Goal: Task Accomplishment & Management: Complete application form

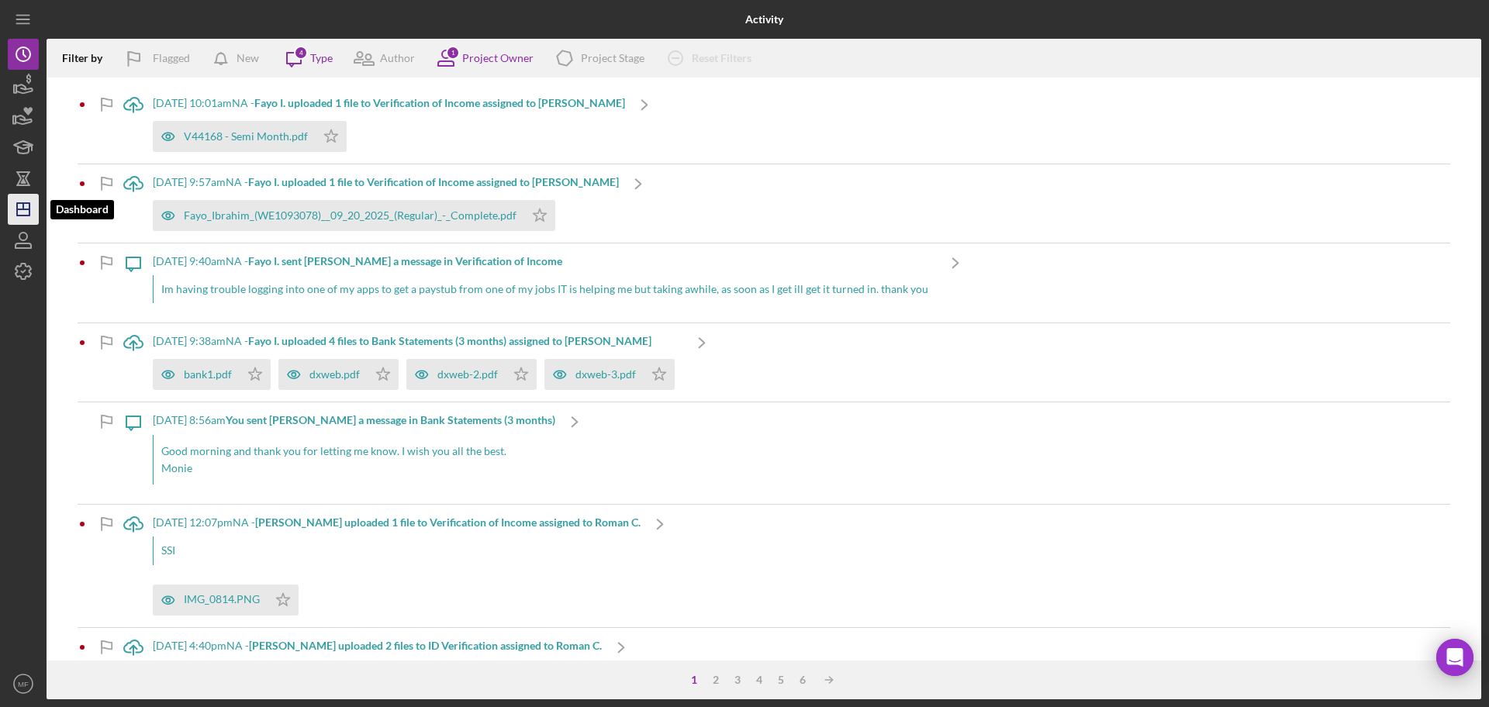
click at [19, 214] on icon "Icon/Dashboard" at bounding box center [23, 209] width 39 height 39
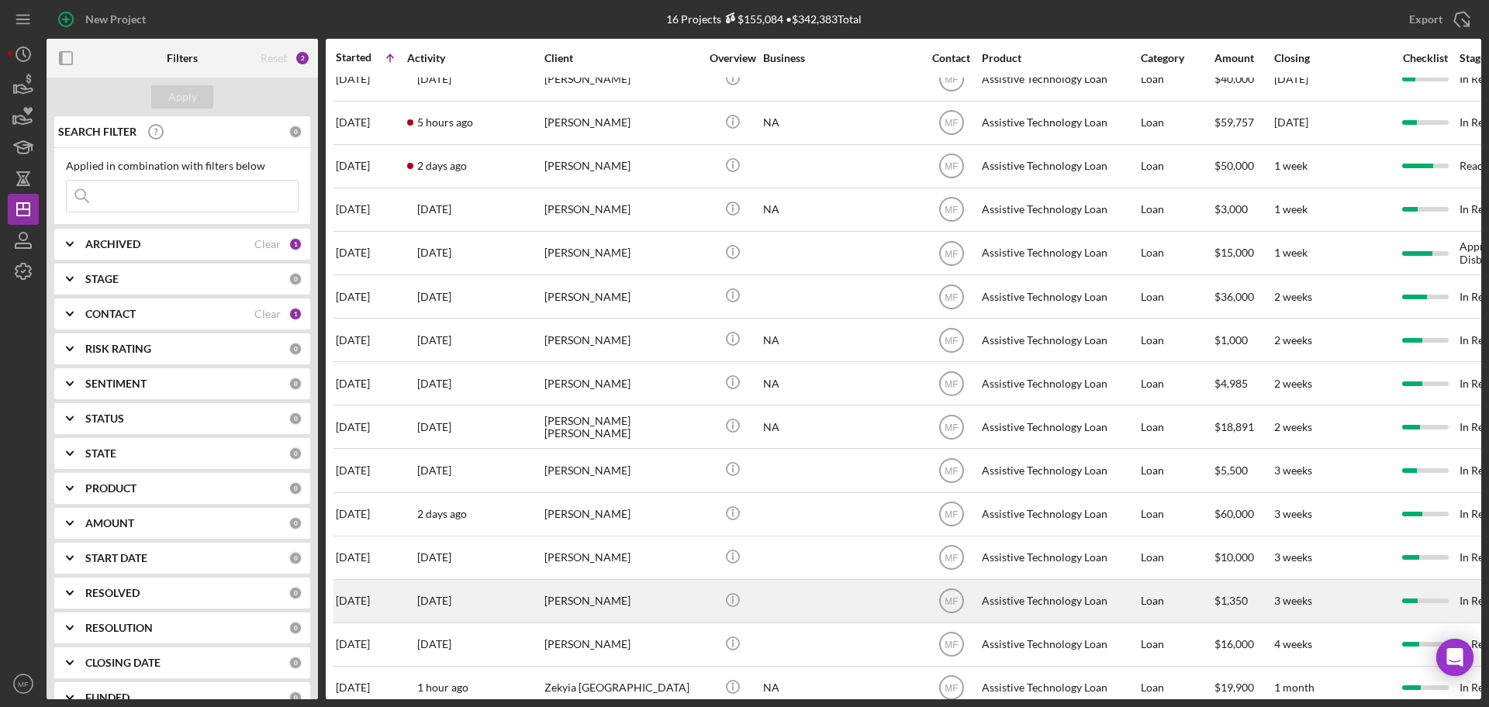
scroll to position [97, 0]
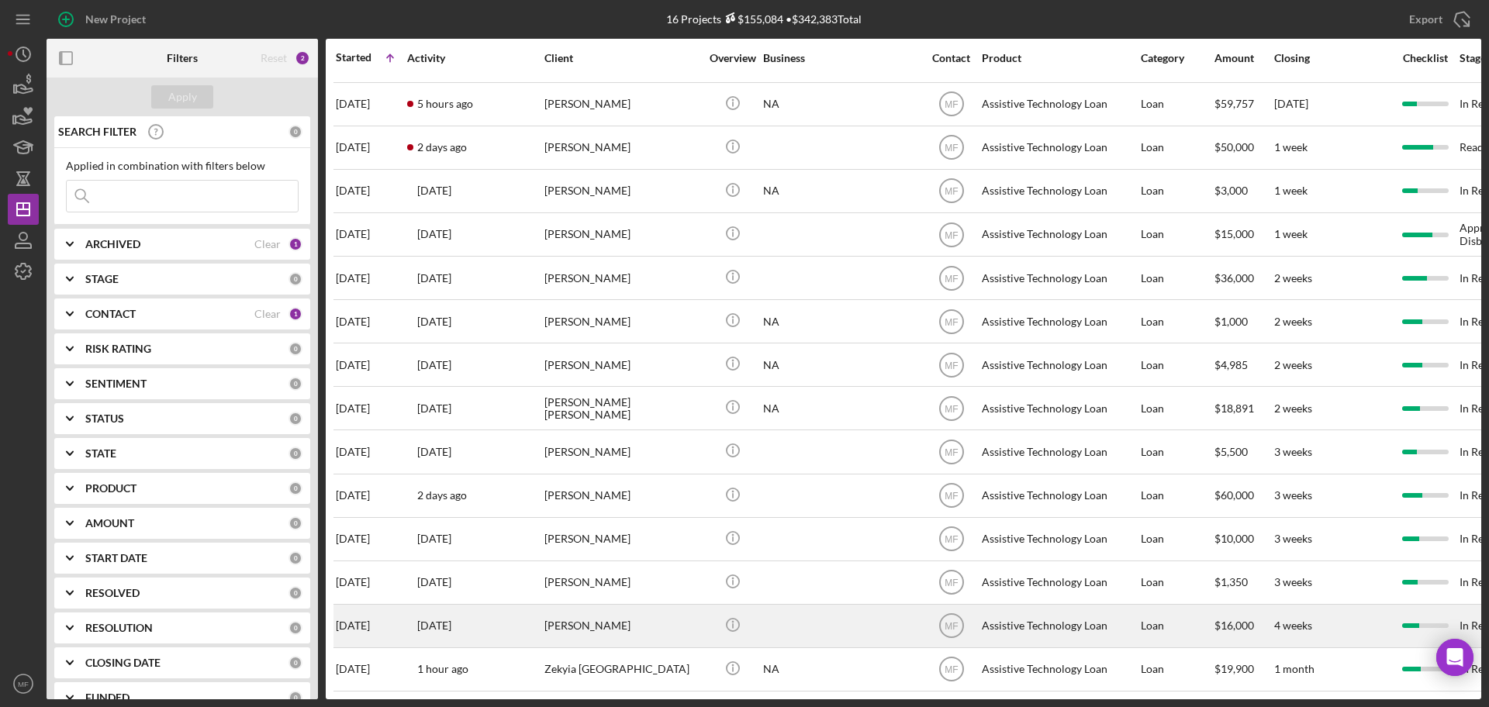
click at [595, 606] on div "[PERSON_NAME]" at bounding box center [621, 626] width 155 height 41
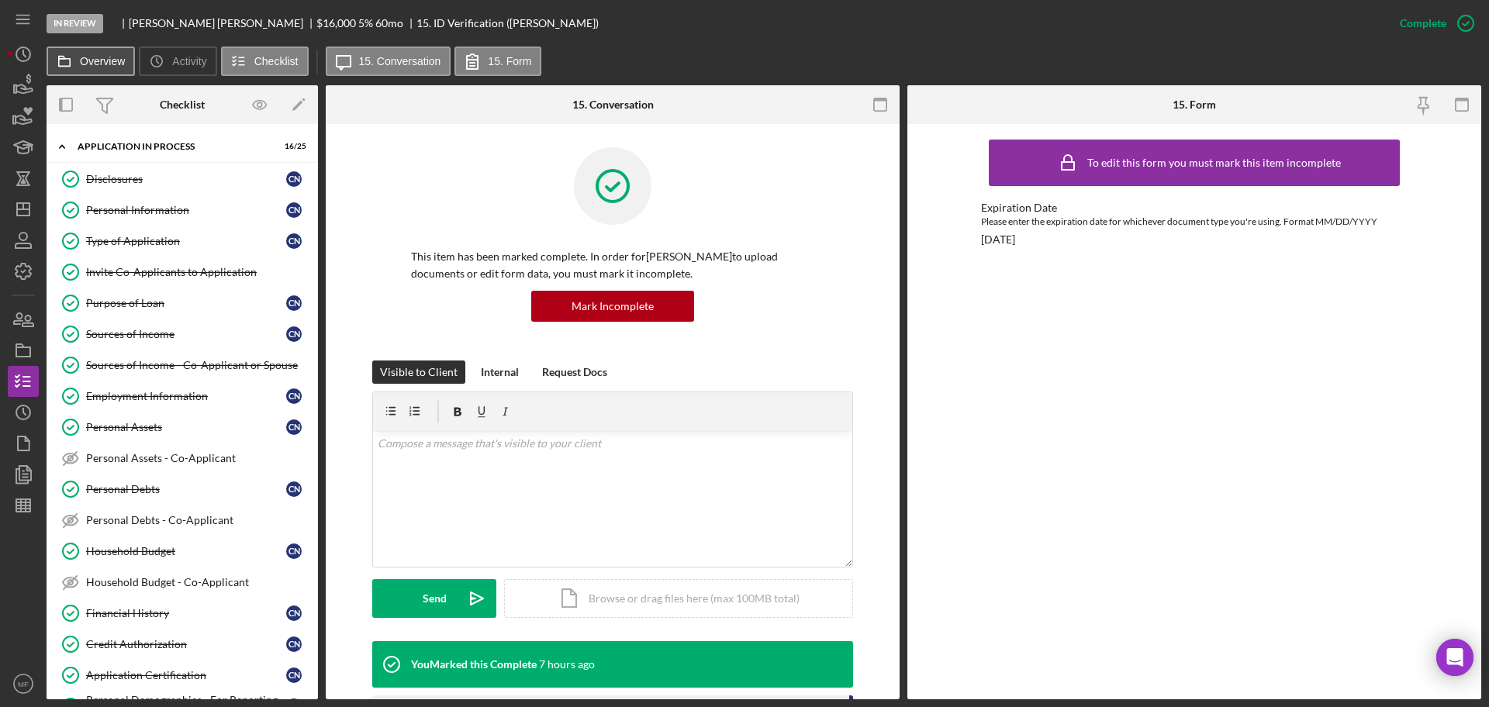
click at [93, 60] on label "Overview" at bounding box center [102, 61] width 45 height 12
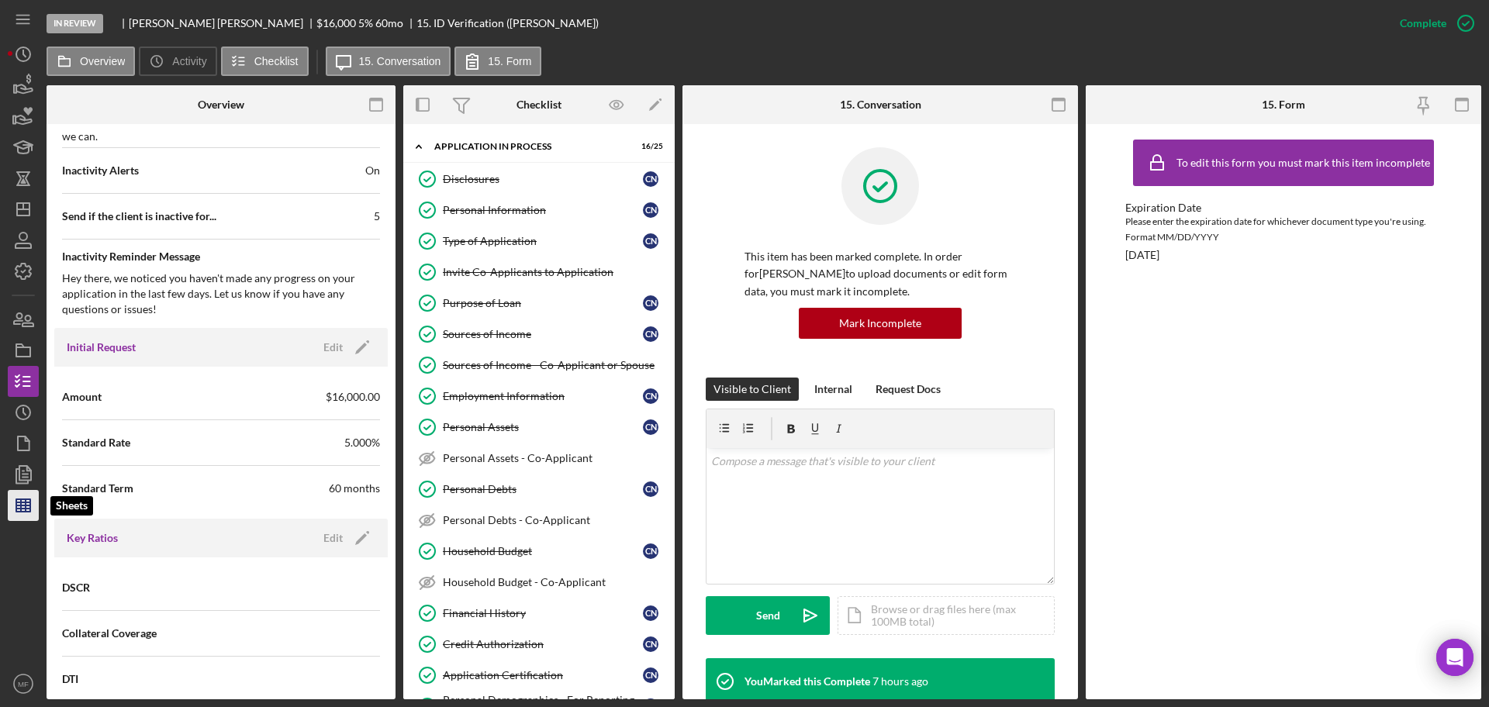
scroll to position [678, 0]
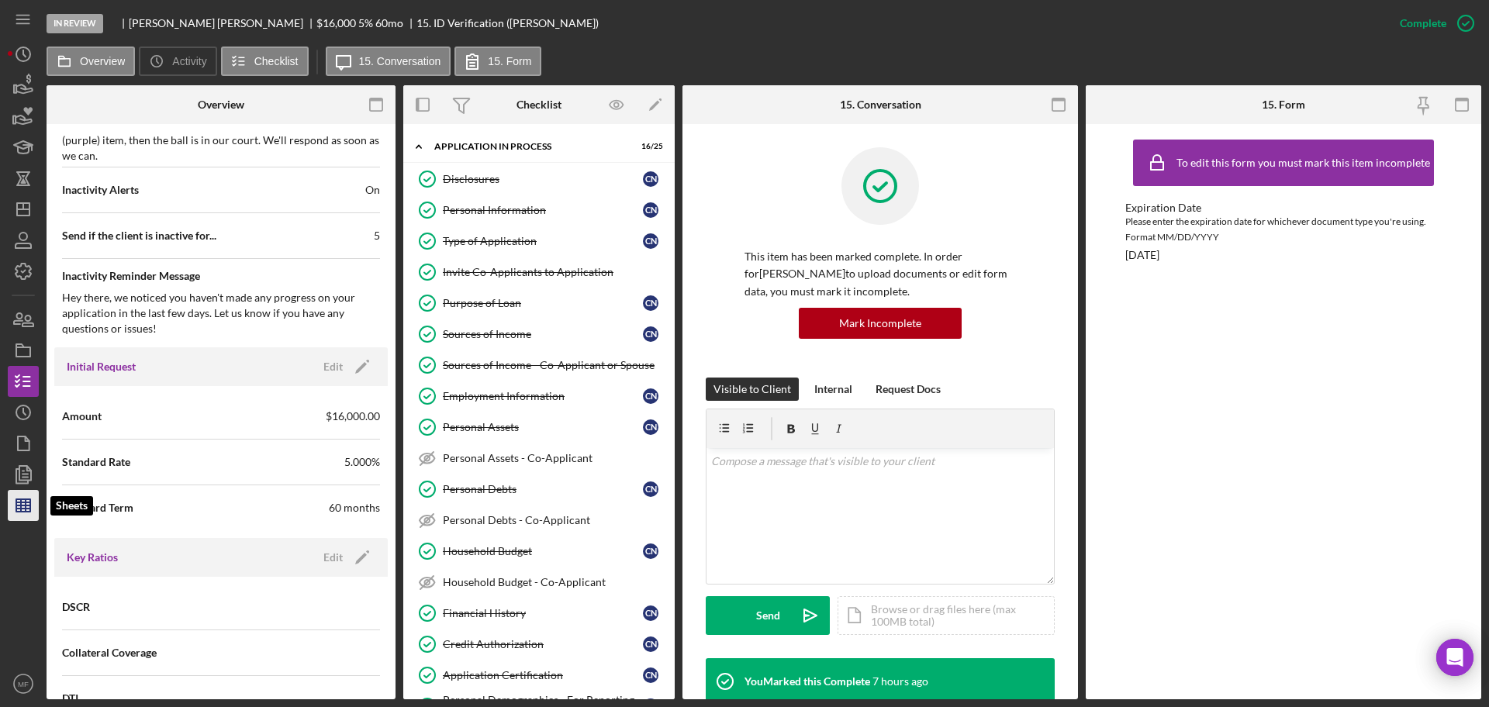
click at [23, 506] on icon "button" at bounding box center [23, 505] width 39 height 39
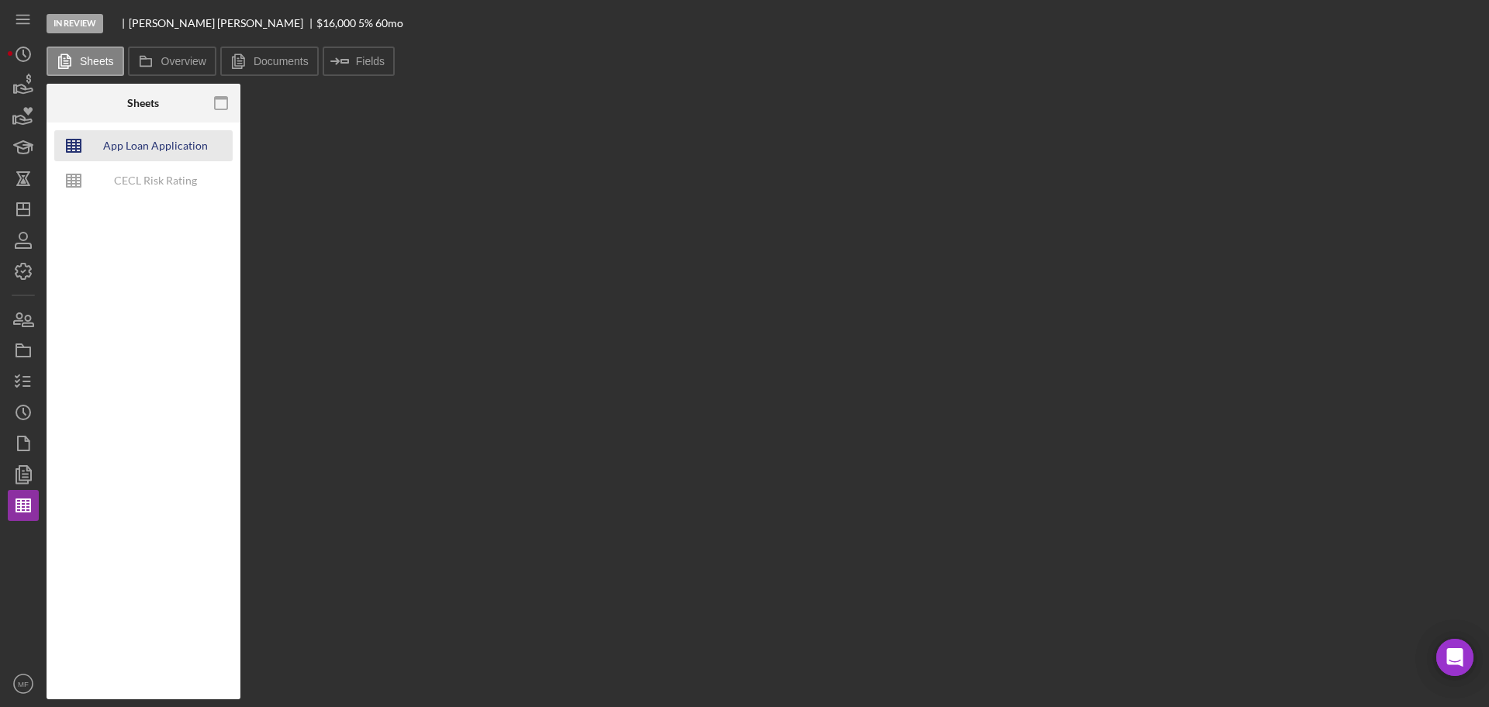
click at [188, 149] on div "App Loan Application Package" at bounding box center [155, 145] width 124 height 31
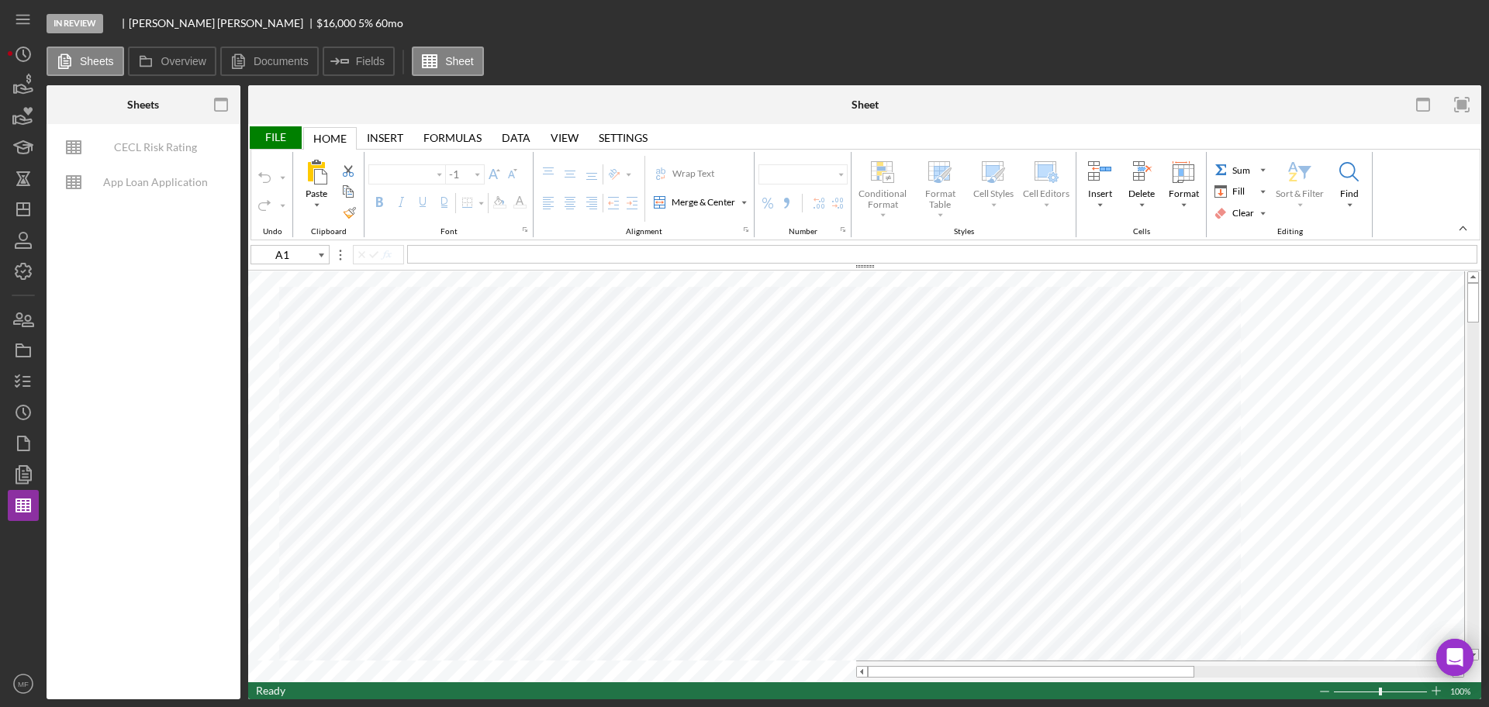
type input "Arial"
type input "10"
type input "F95"
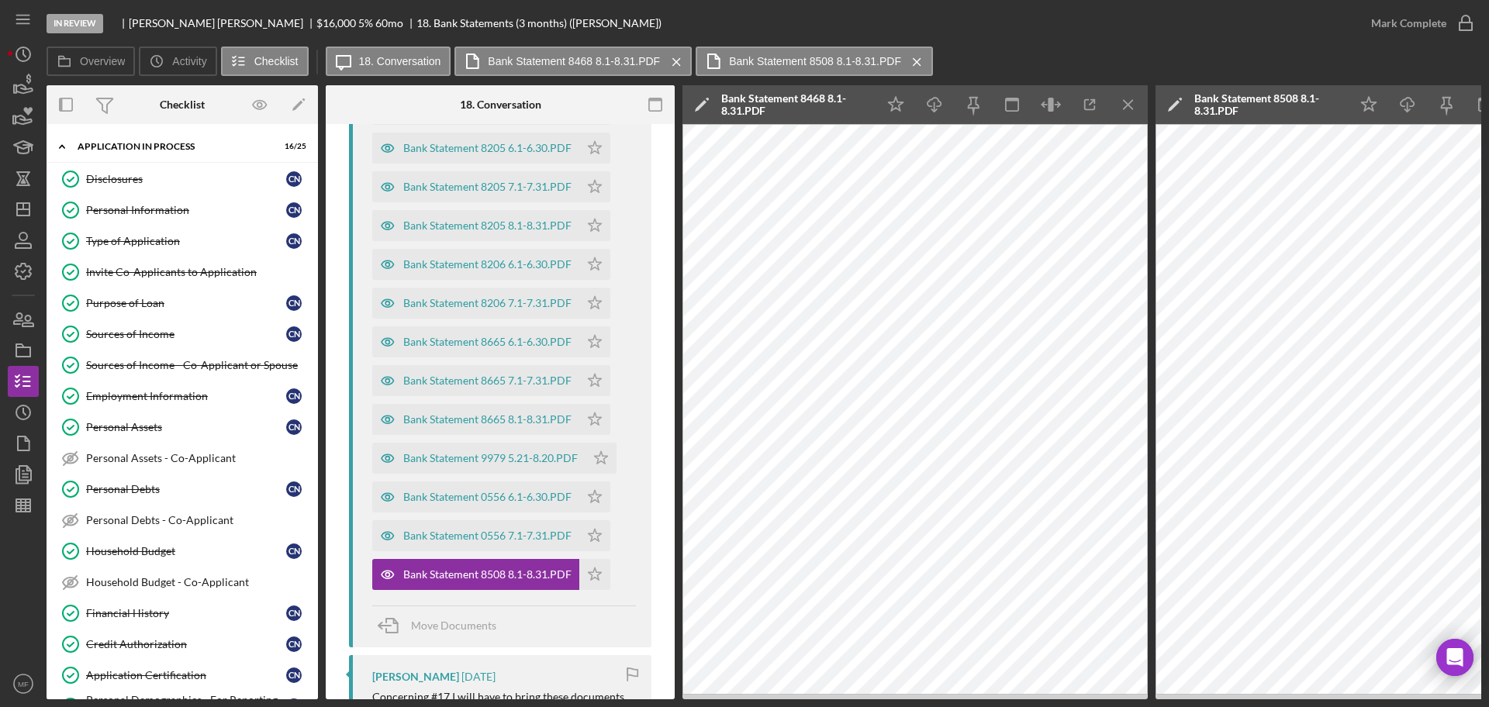
scroll to position [1675, 0]
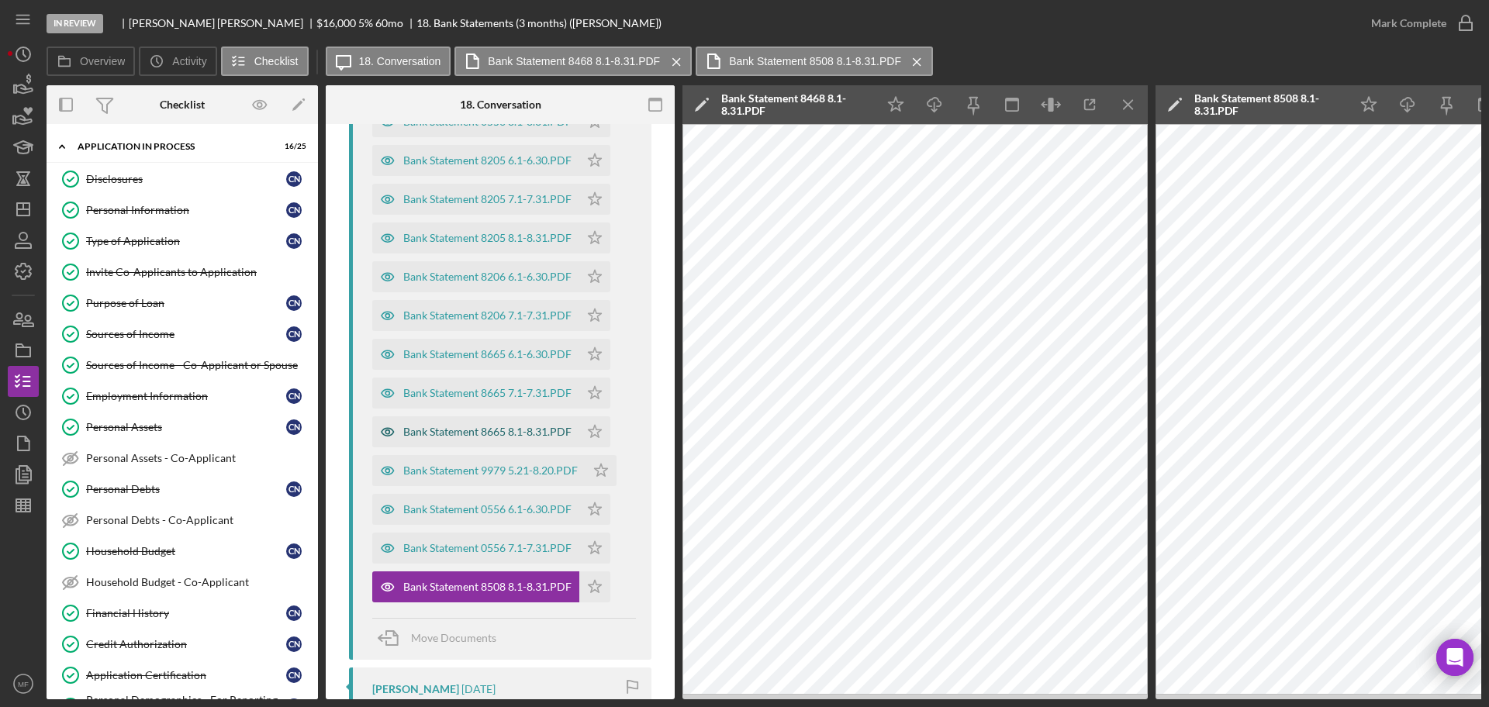
click at [504, 427] on div "Bank Statement 8665 8.1-8.31.PDF" at bounding box center [487, 432] width 168 height 12
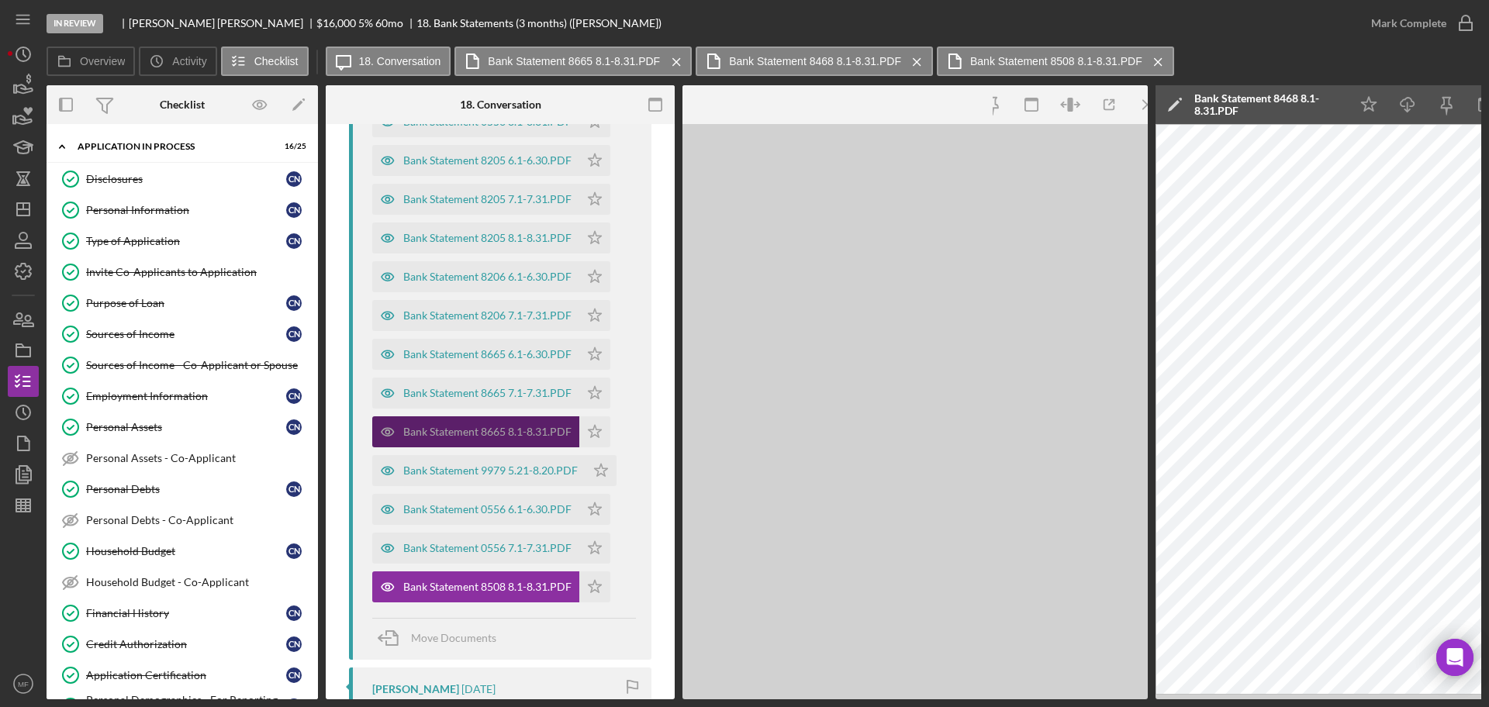
click at [504, 427] on div "Bank Statement 8665 8.1-8.31.PDF" at bounding box center [487, 432] width 168 height 12
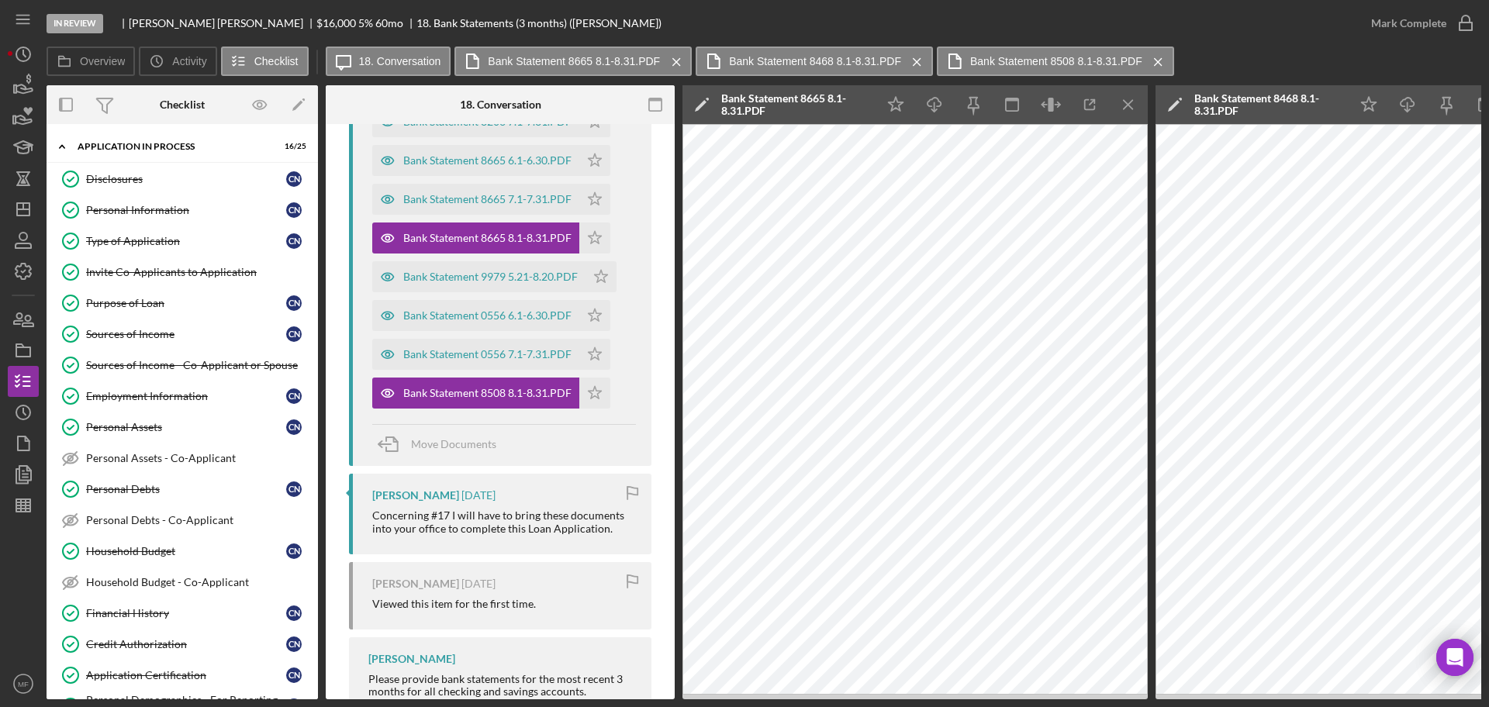
scroll to position [1966, 0]
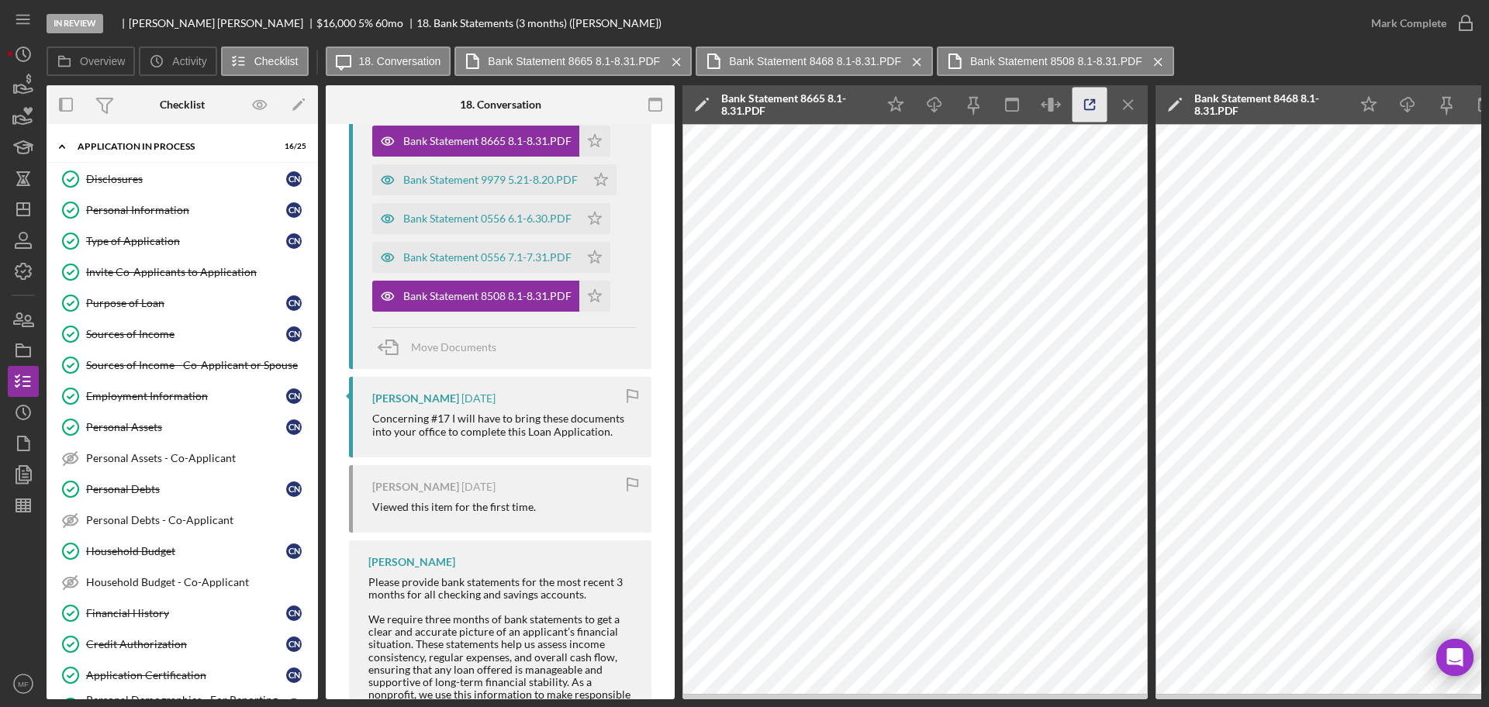
click at [1087, 103] on icon "button" at bounding box center [1089, 105] width 35 height 35
click at [26, 319] on icon "button" at bounding box center [27, 321] width 11 height 11
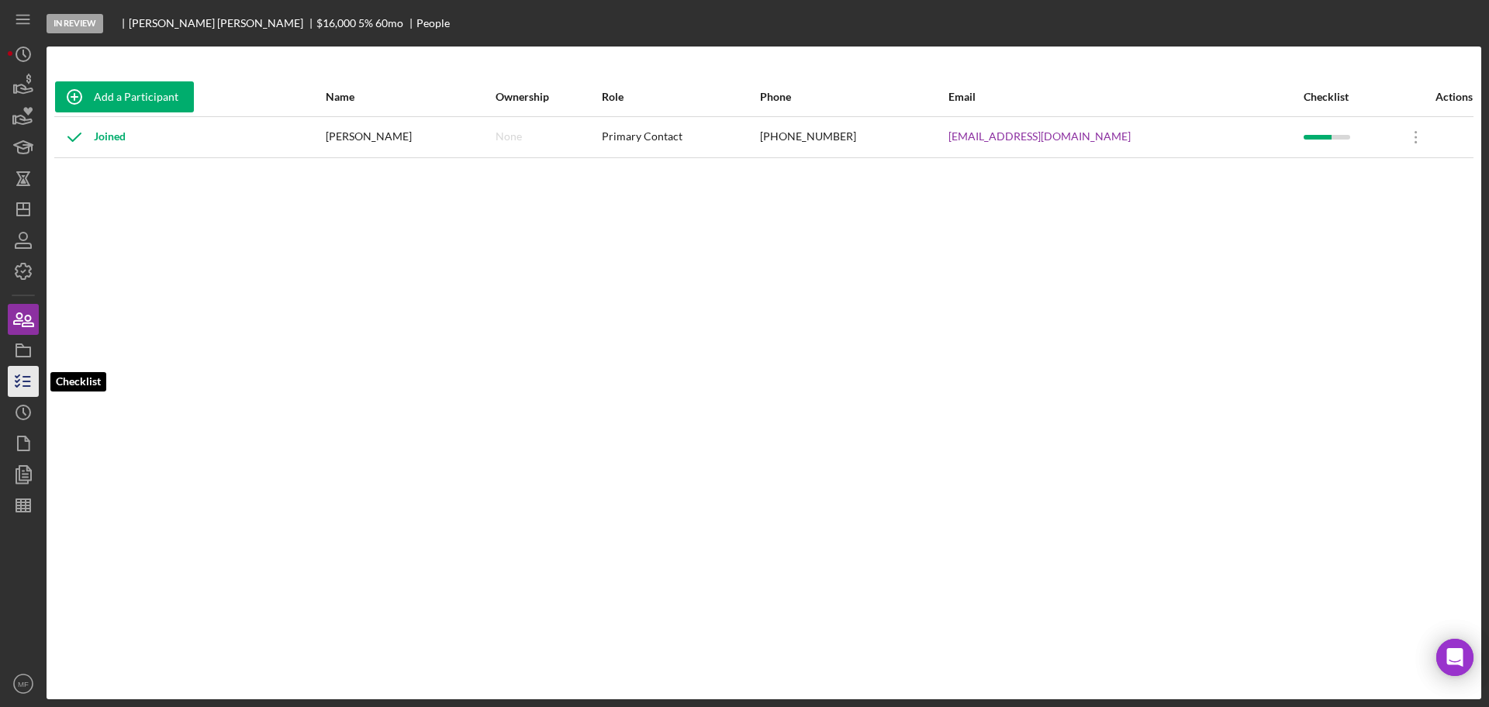
click at [30, 384] on icon "button" at bounding box center [23, 381] width 39 height 39
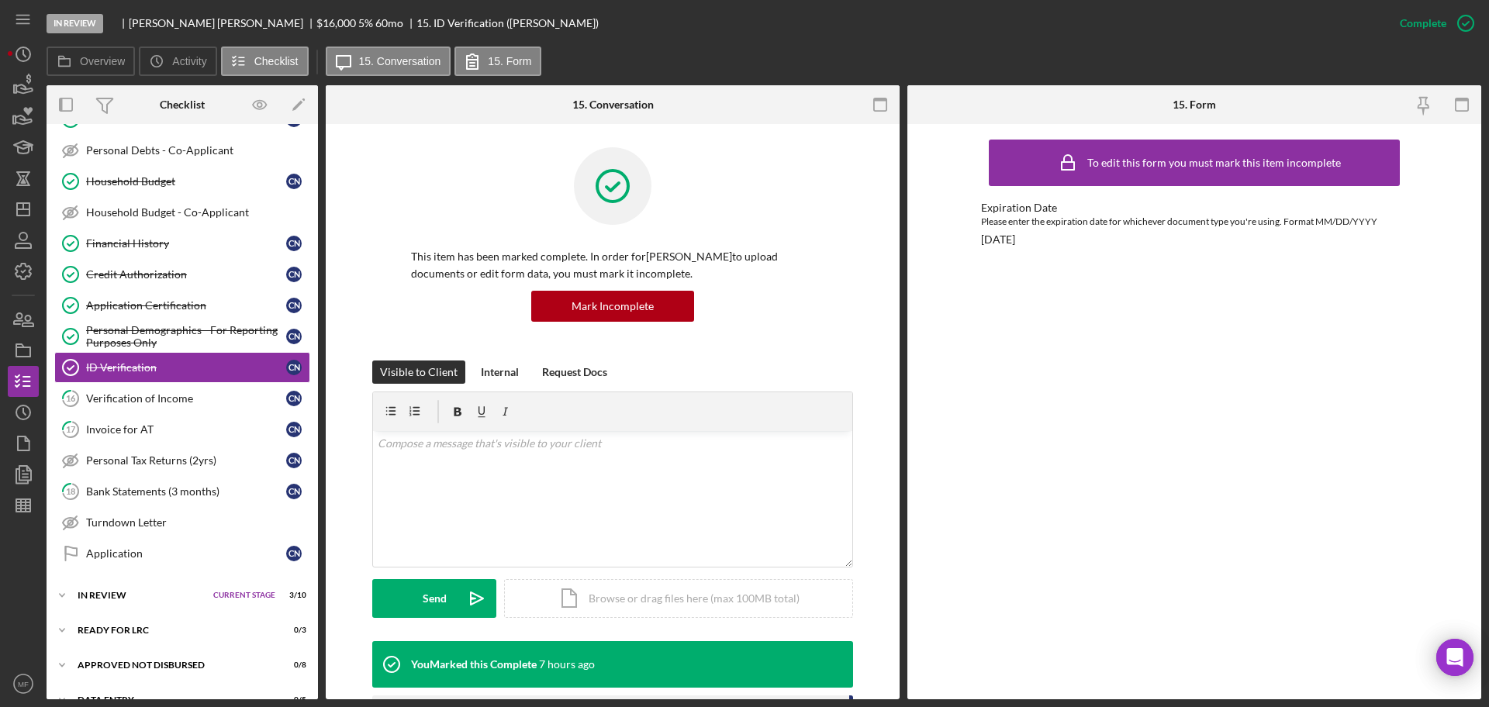
scroll to position [395, 0]
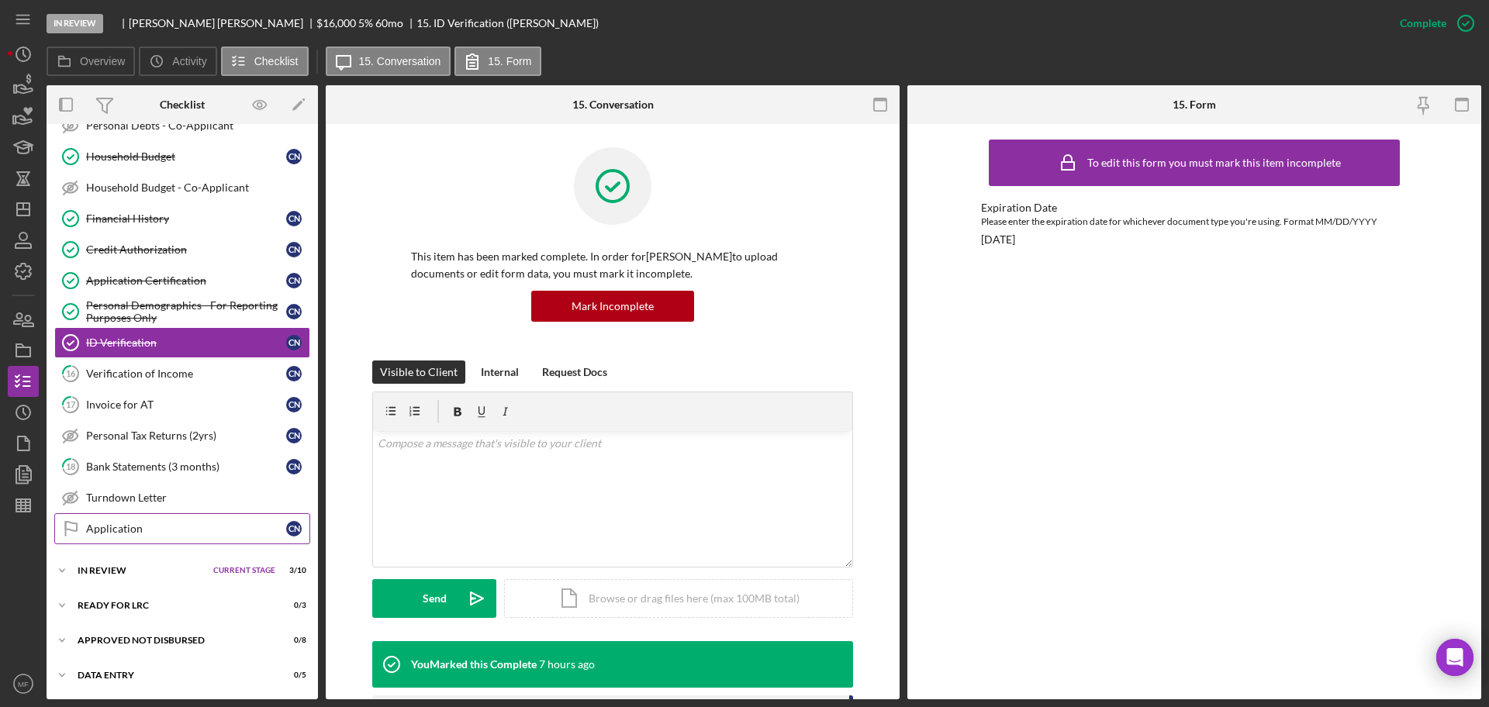
click at [122, 532] on div "Application" at bounding box center [186, 529] width 200 height 12
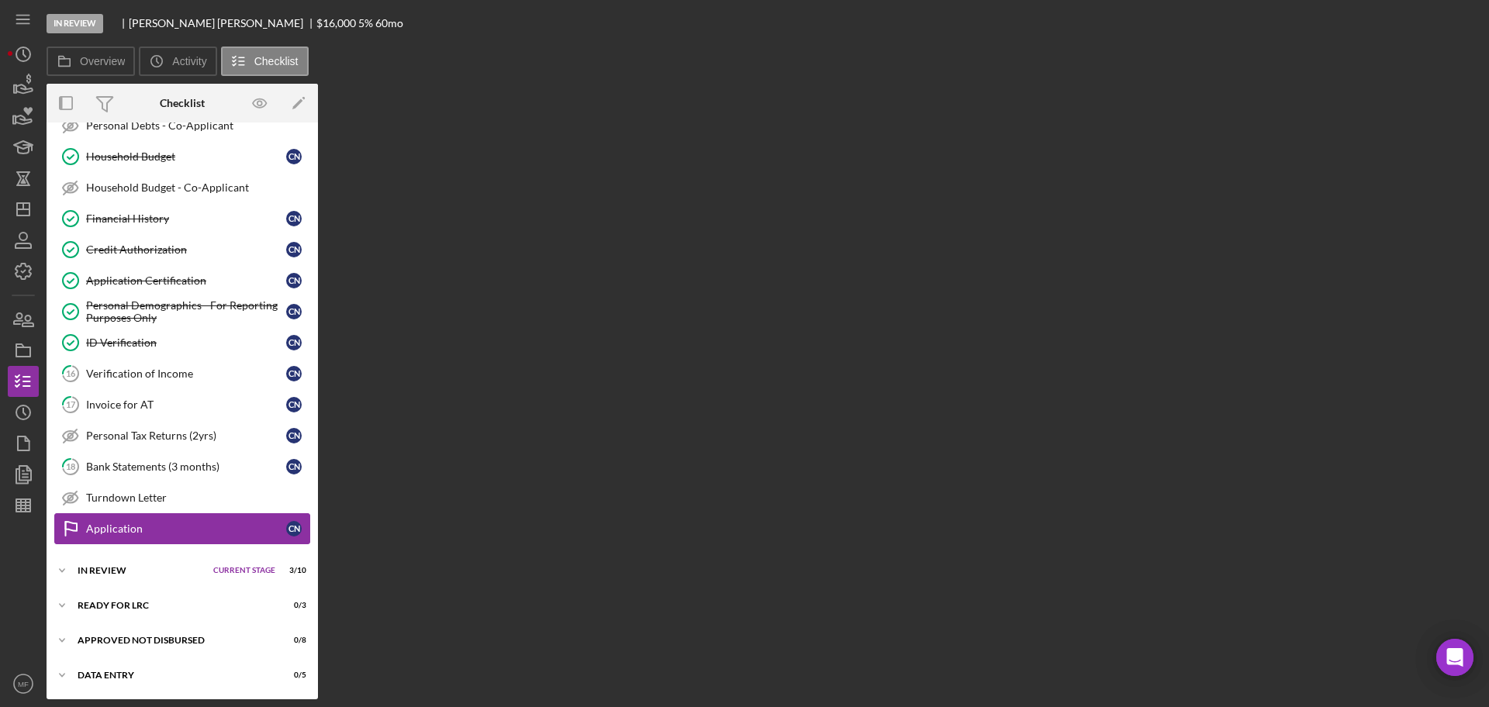
scroll to position [395, 0]
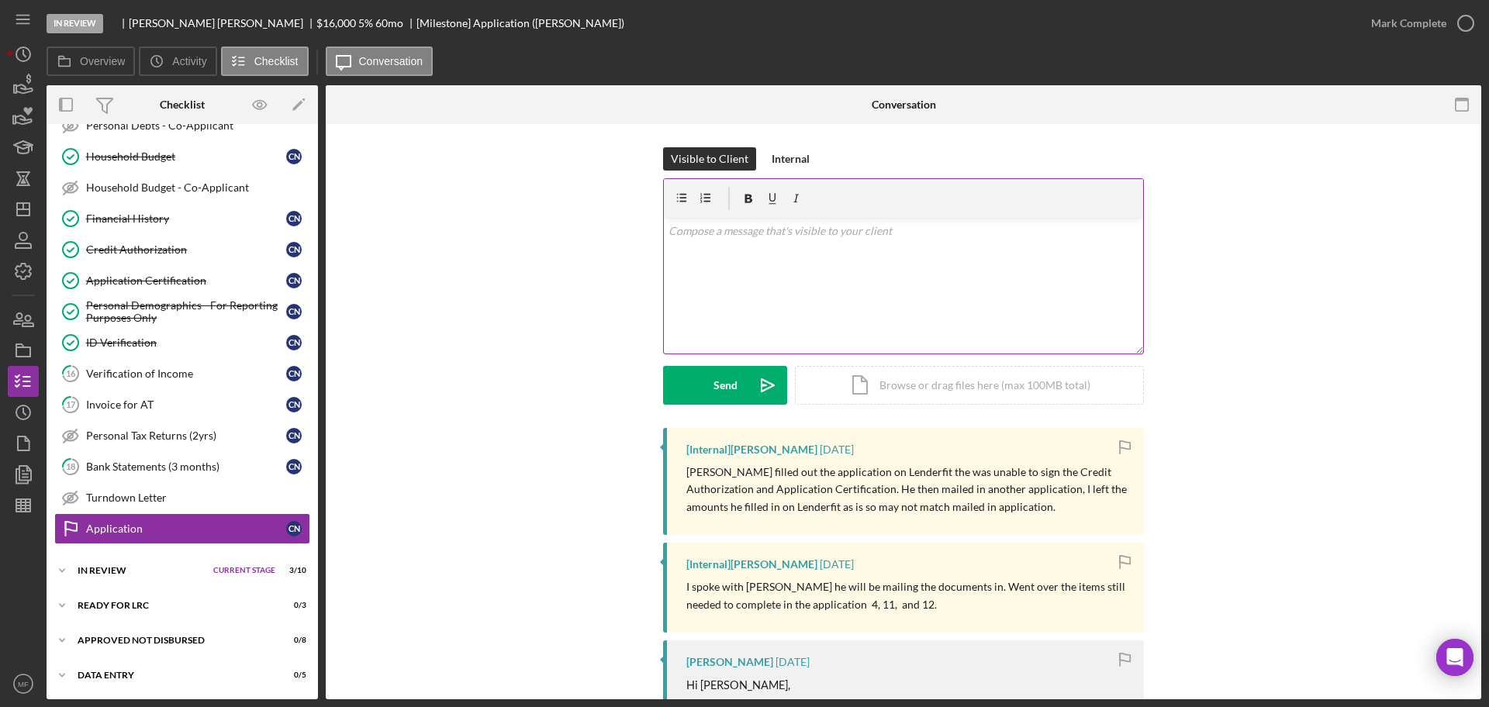
click at [798, 223] on p at bounding box center [903, 231] width 471 height 17
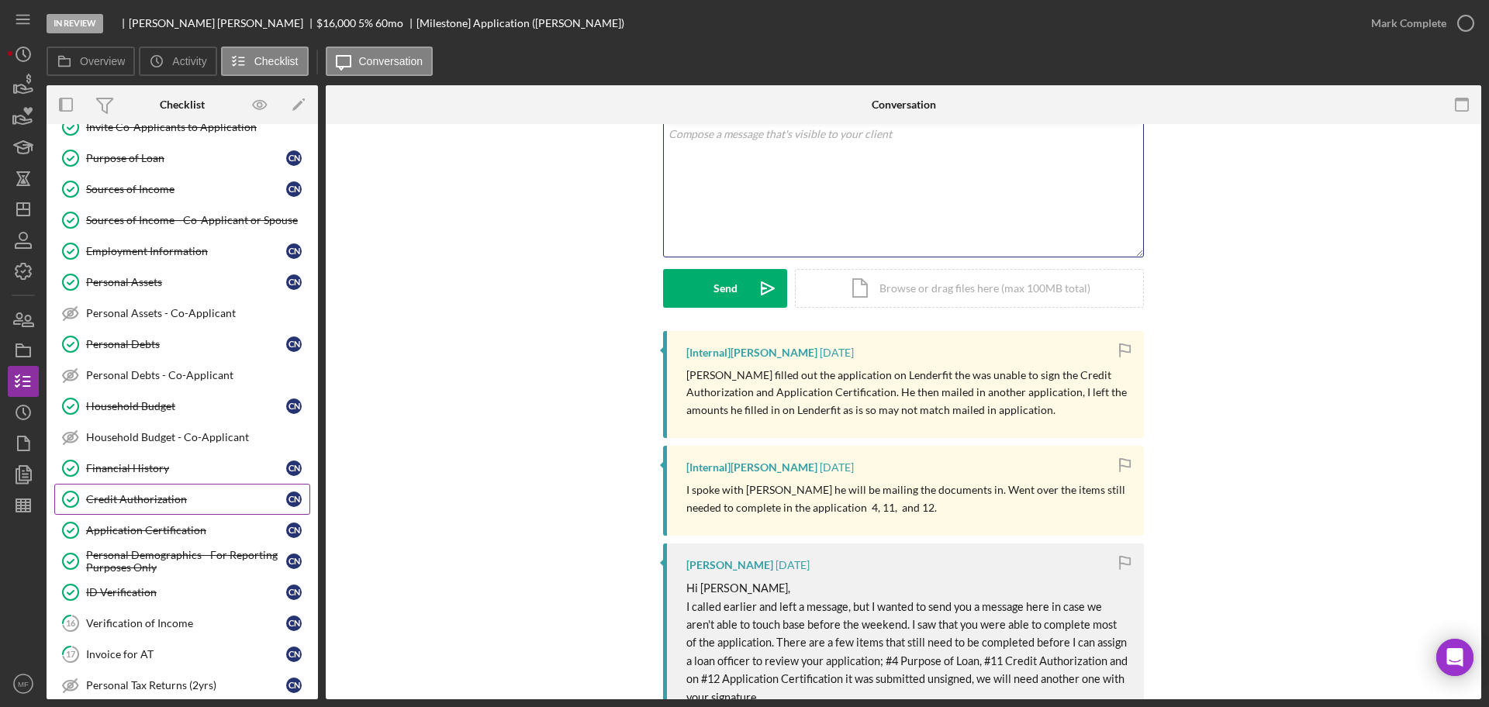
scroll to position [0, 0]
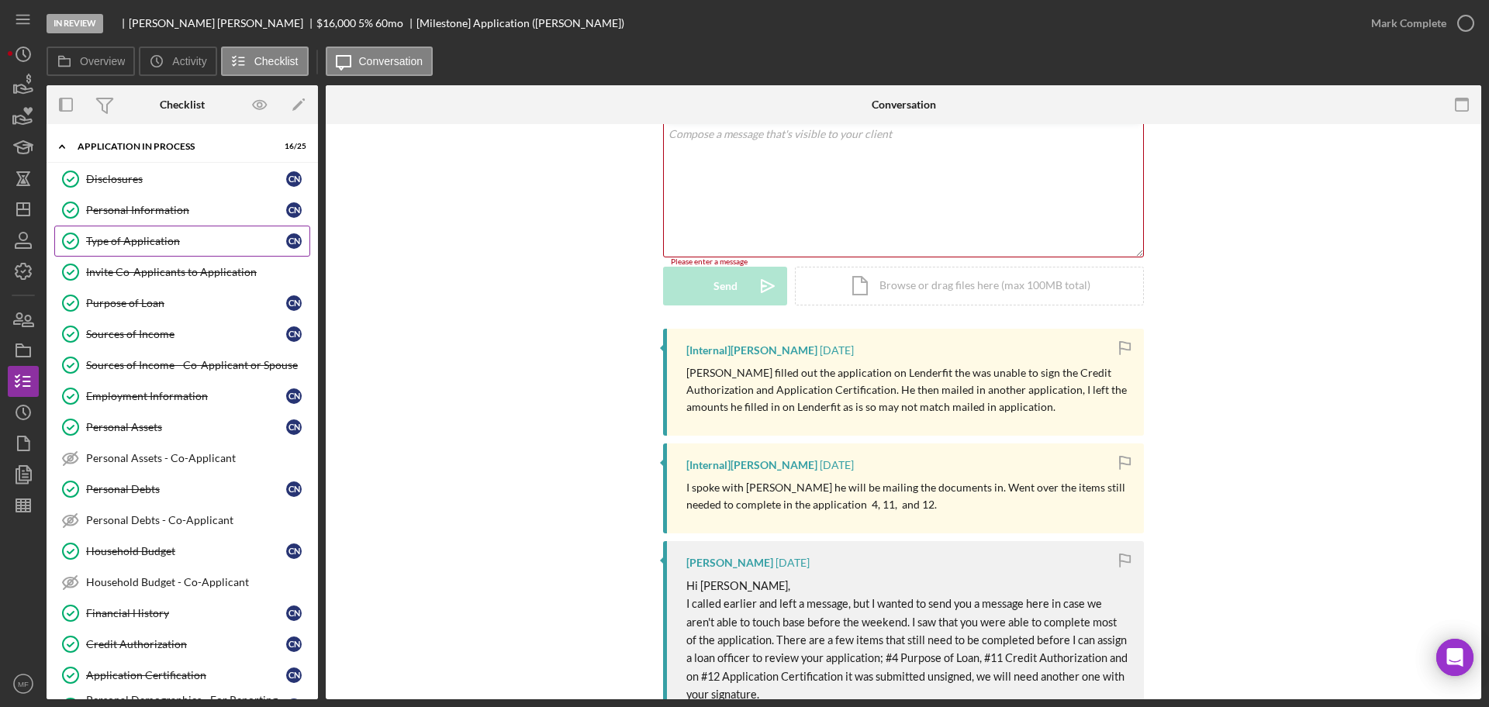
click at [150, 237] on div "Type of Application" at bounding box center [186, 241] width 200 height 12
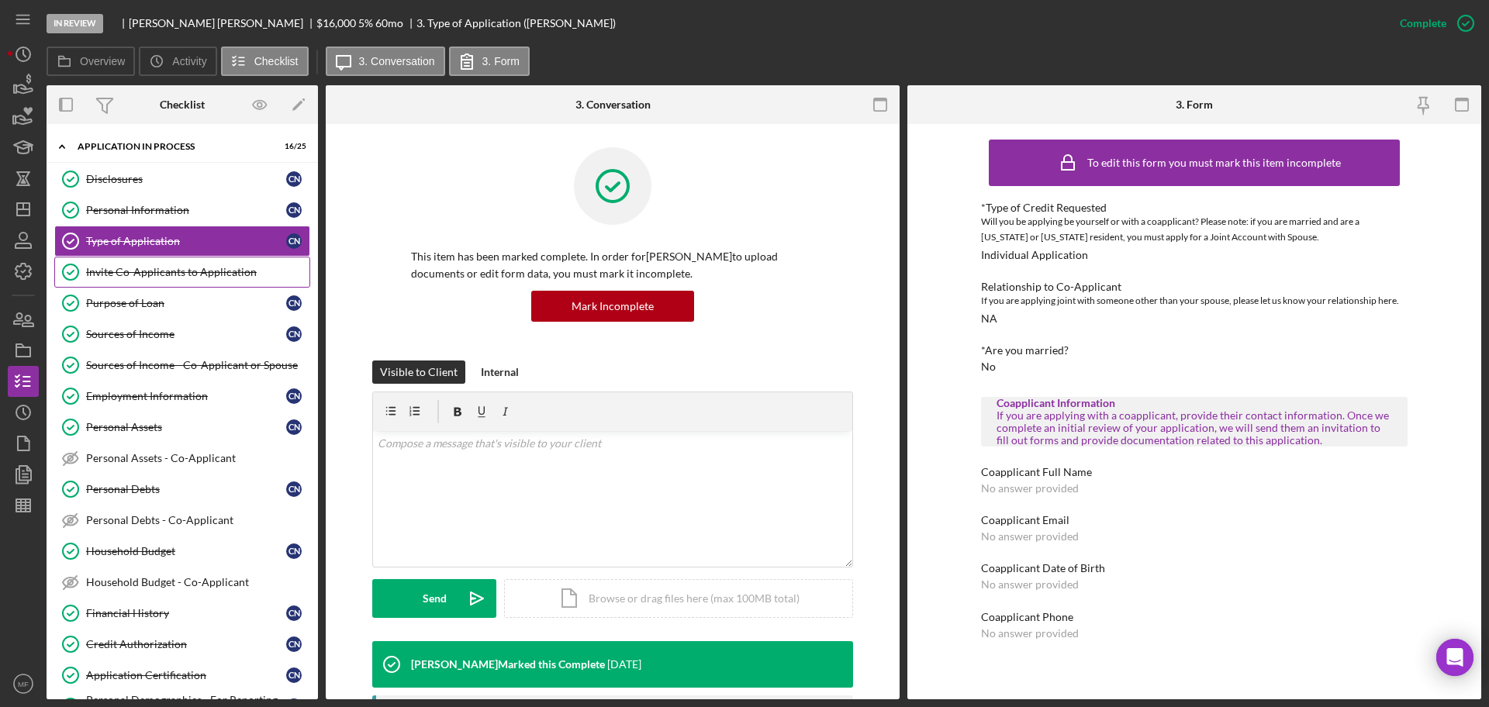
click at [139, 274] on div "Invite Co-Applicants to Application" at bounding box center [197, 272] width 223 height 12
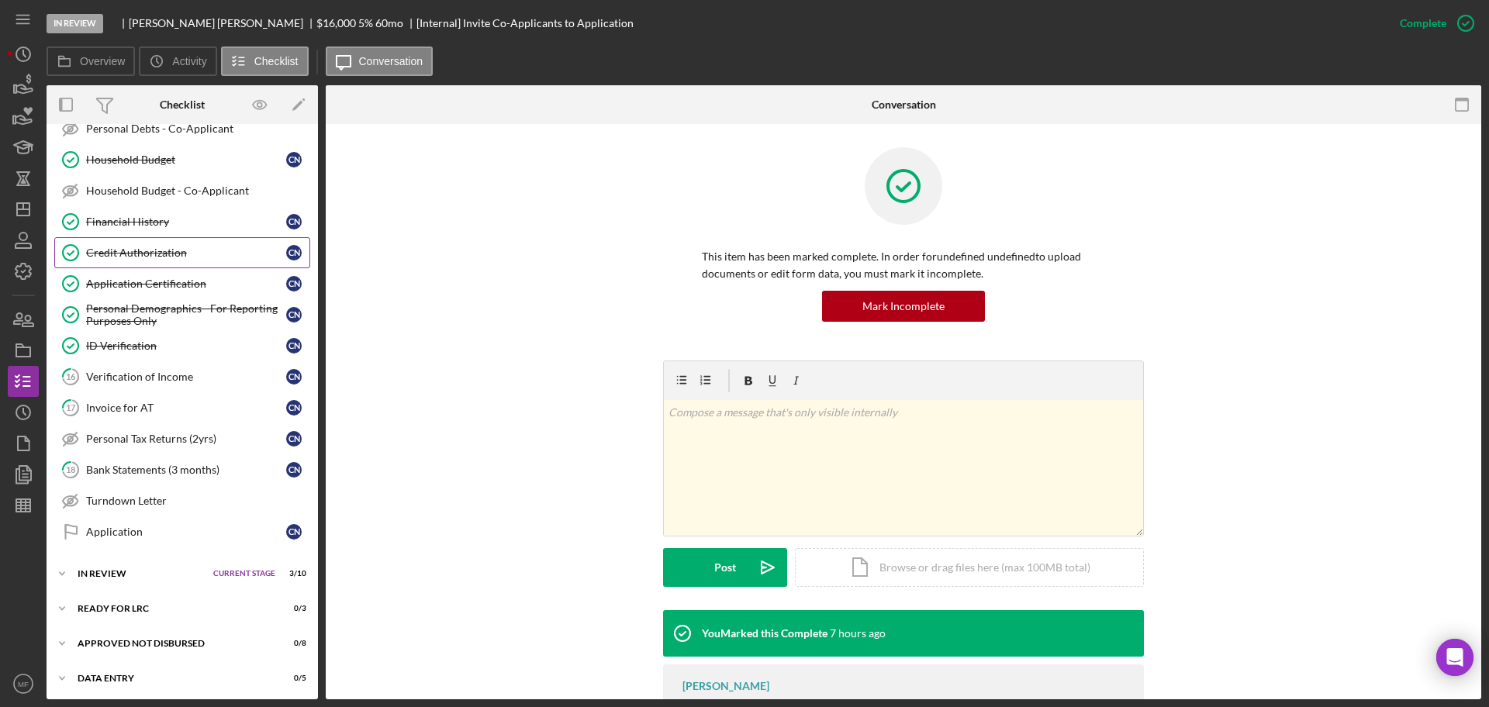
scroll to position [395, 0]
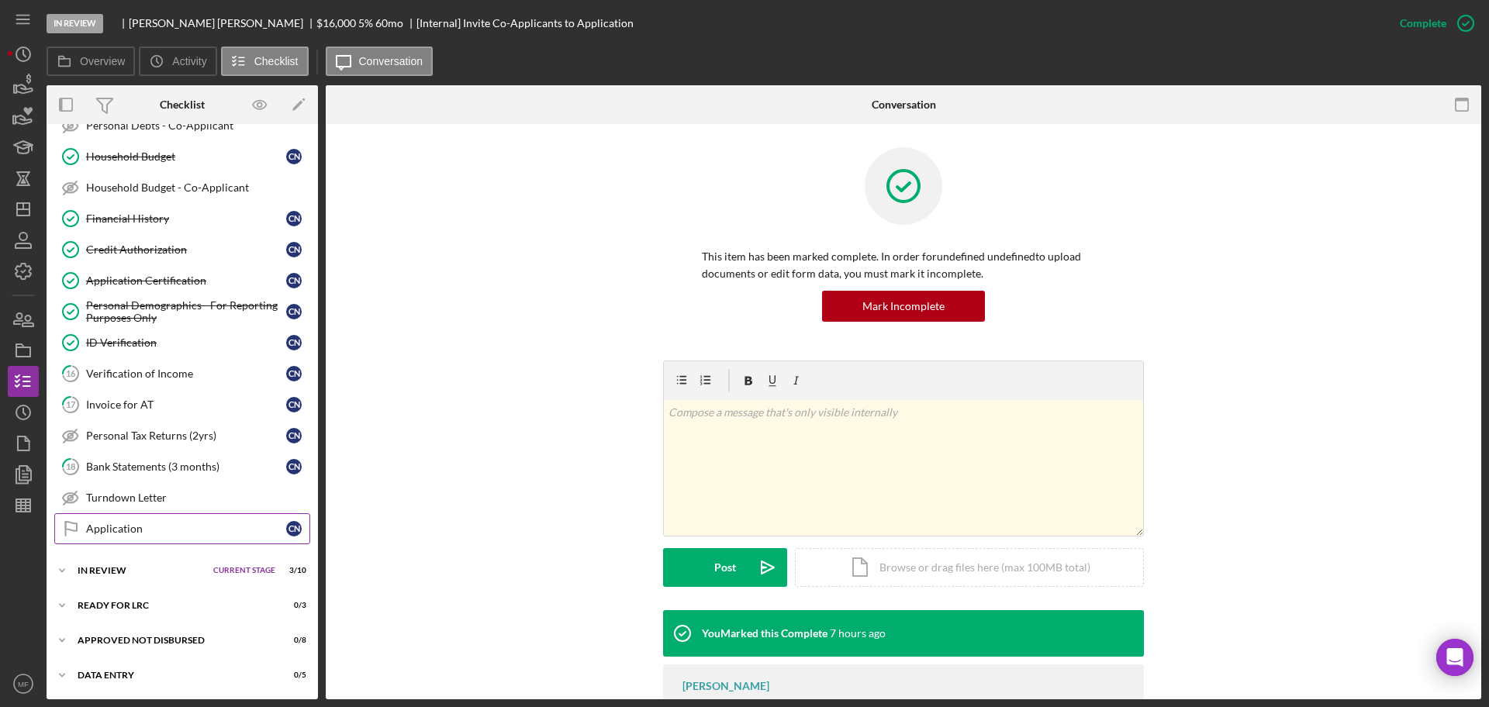
click at [130, 530] on div "Application" at bounding box center [186, 529] width 200 height 12
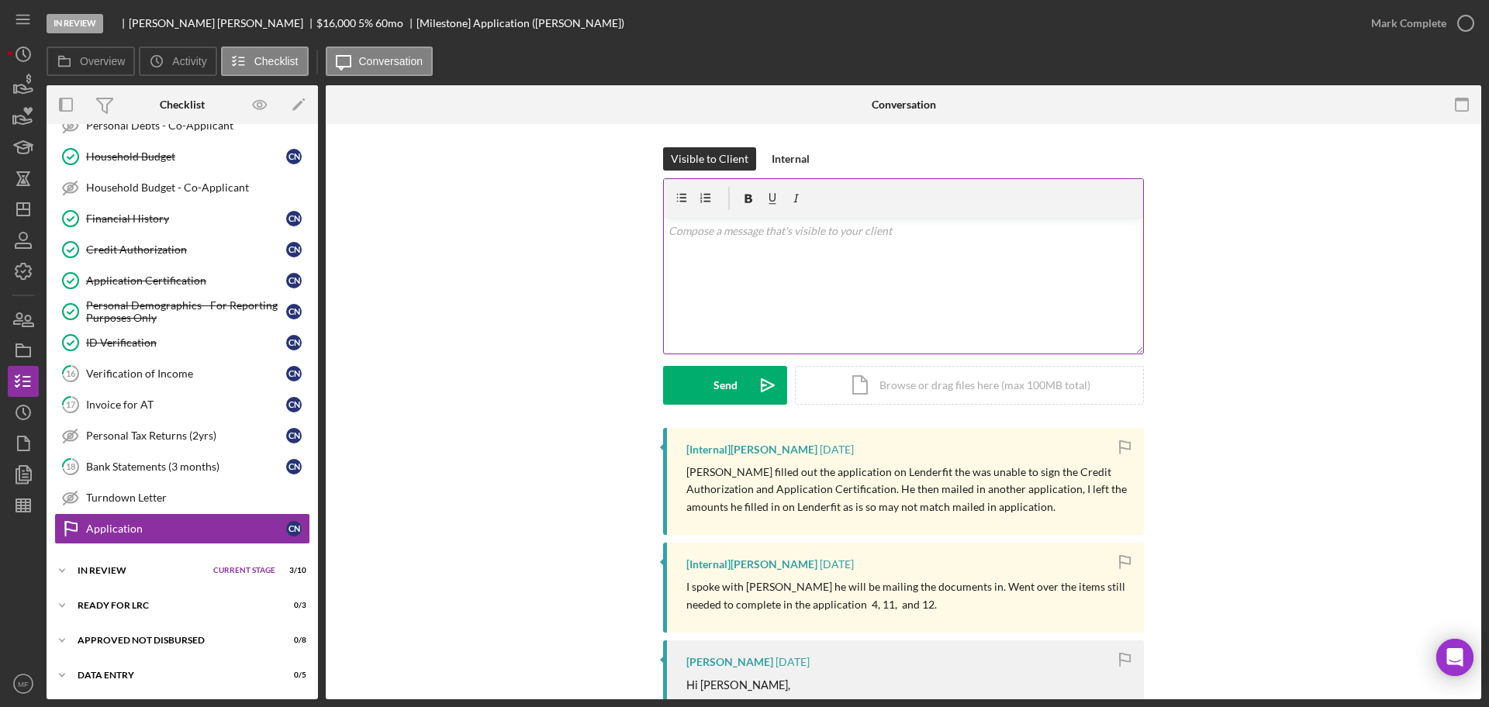
click at [722, 233] on p at bounding box center [903, 231] width 471 height 17
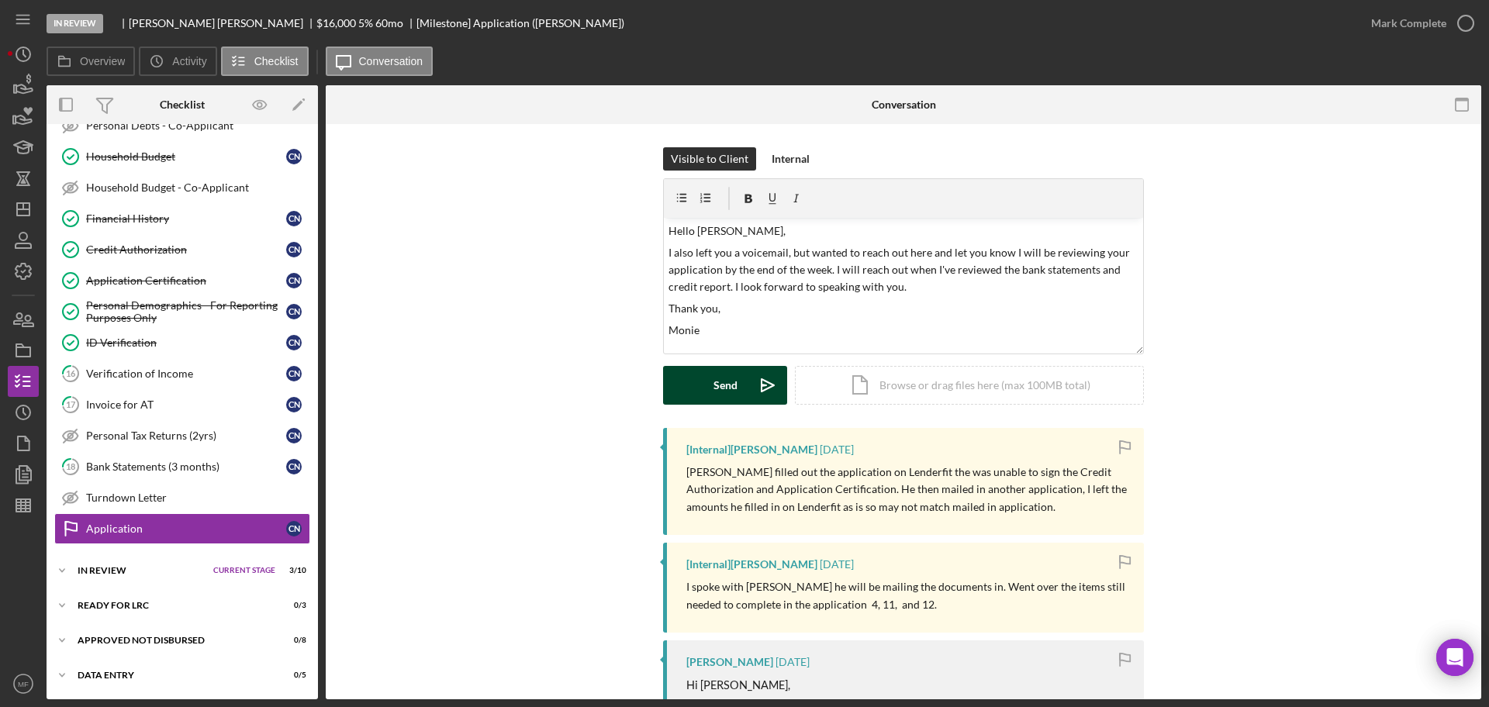
click at [730, 385] on div "Send" at bounding box center [725, 385] width 24 height 39
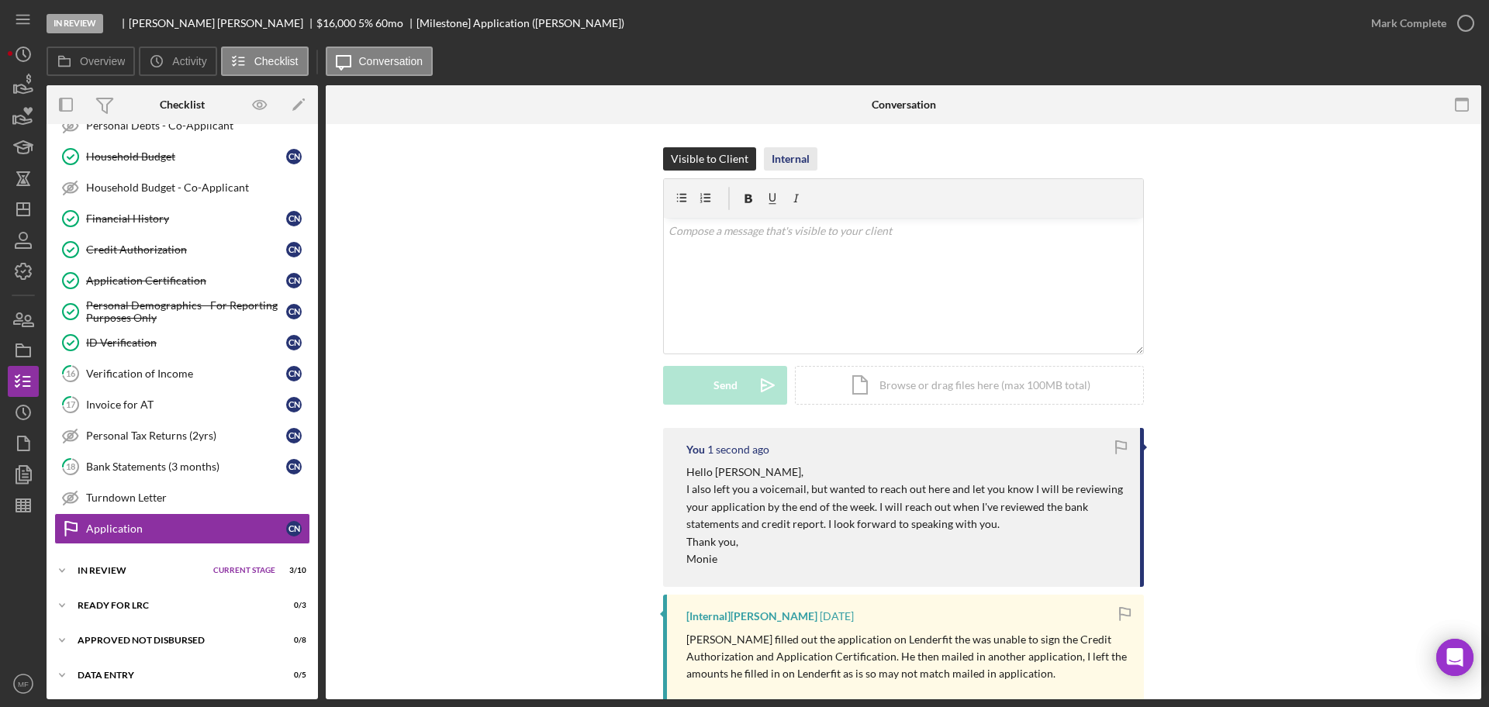
click at [790, 160] on div "Internal" at bounding box center [790, 158] width 38 height 23
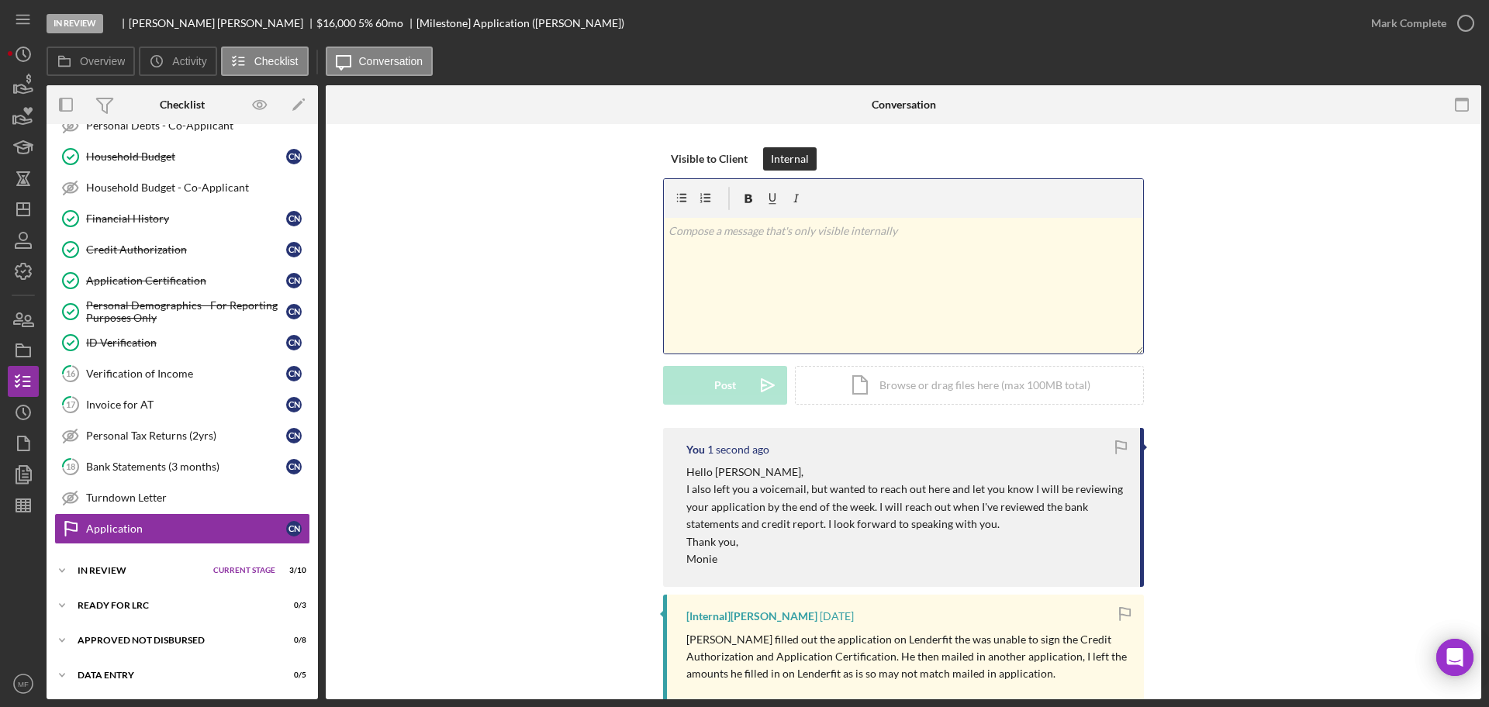
click at [728, 234] on p at bounding box center [903, 231] width 471 height 17
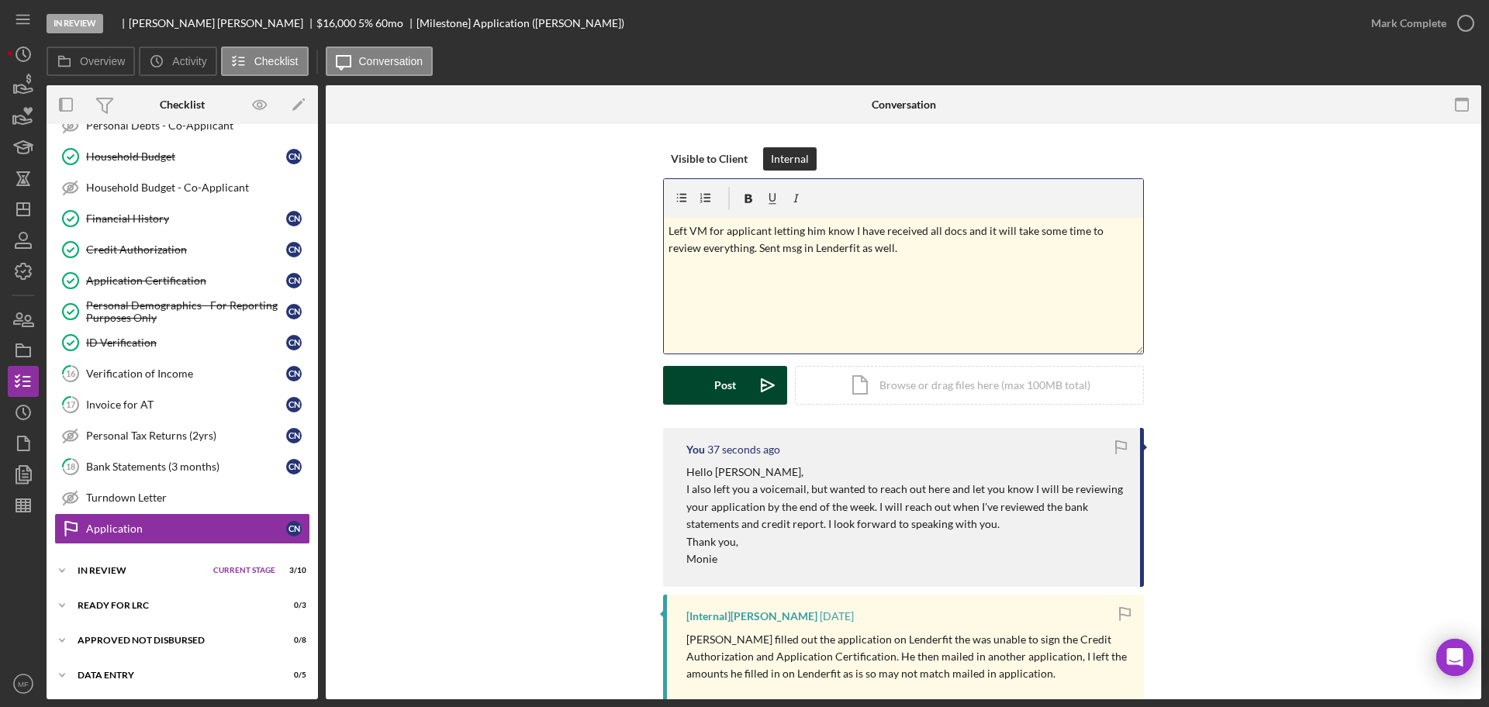
click at [728, 385] on div "Post" at bounding box center [725, 385] width 22 height 39
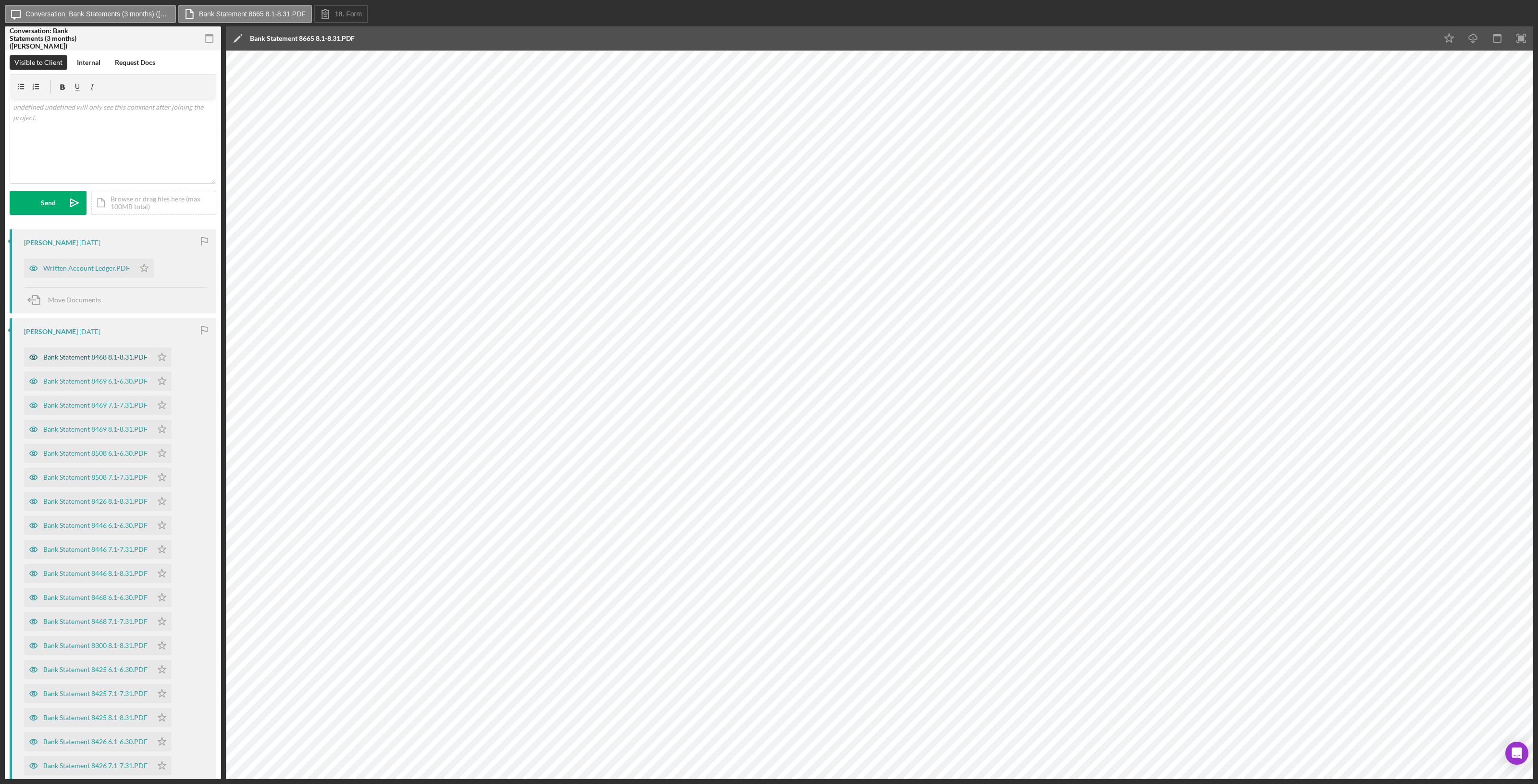
click at [102, 360] on div "Bank Statement 8468 8.1-8.31.PDF" at bounding box center [95, 357] width 104 height 7
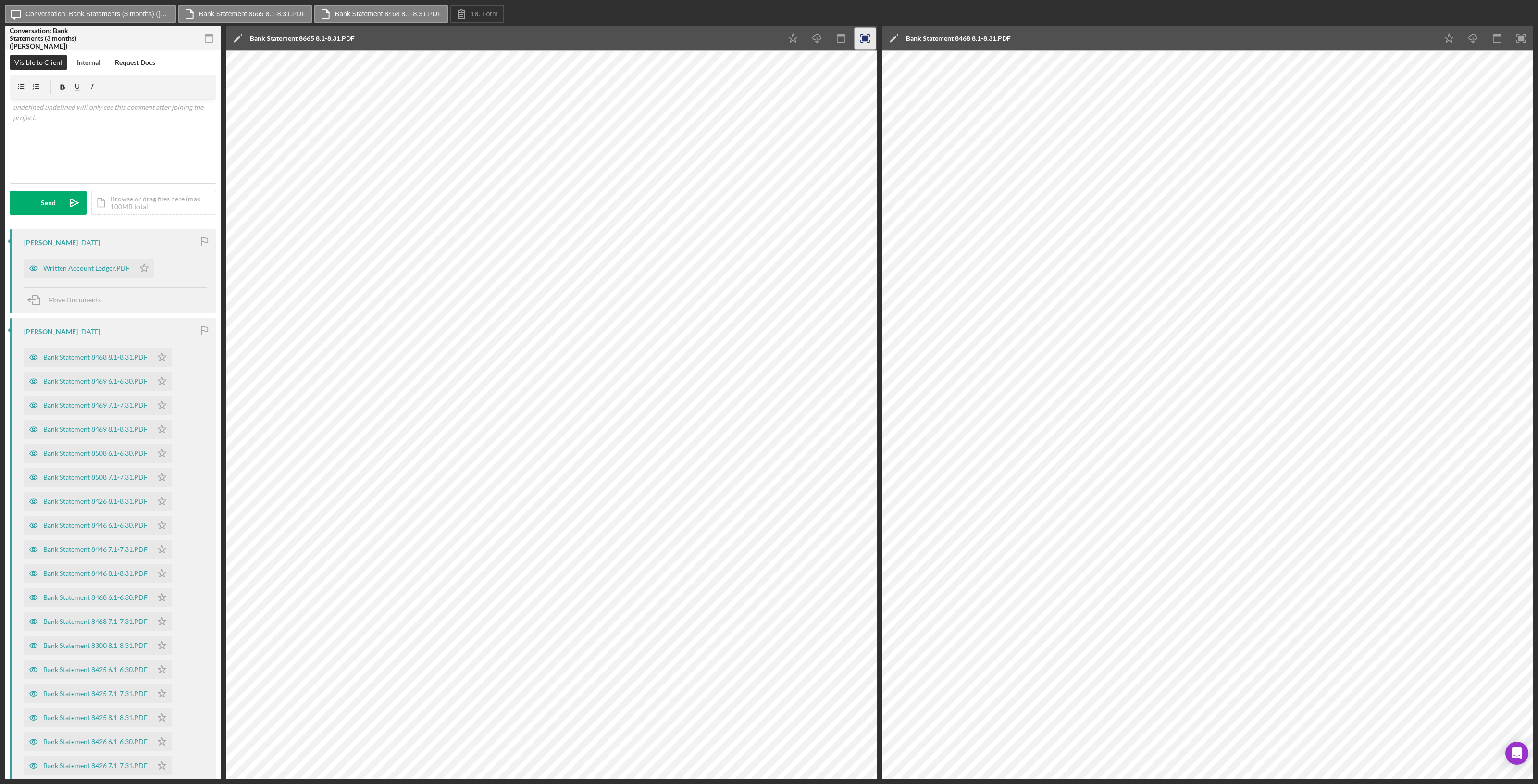
click at [859, 38] on icon "button" at bounding box center [865, 38] width 22 height 22
